Goal: Task Accomplishment & Management: Manage account settings

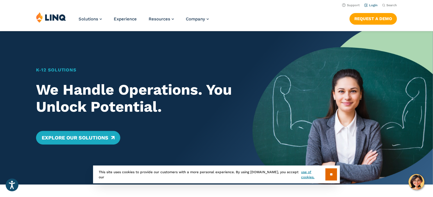
click at [375, 5] on link "Login" at bounding box center [370, 5] width 13 height 4
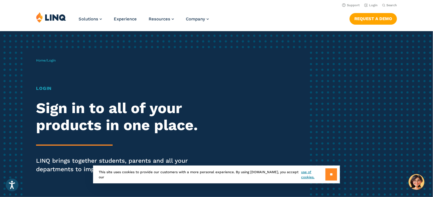
click at [325, 173] on input "**" at bounding box center [331, 175] width 12 height 12
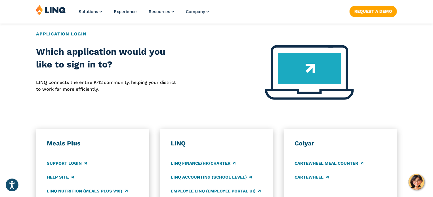
scroll to position [255, 0]
